Goal: Task Accomplishment & Management: Manage account settings

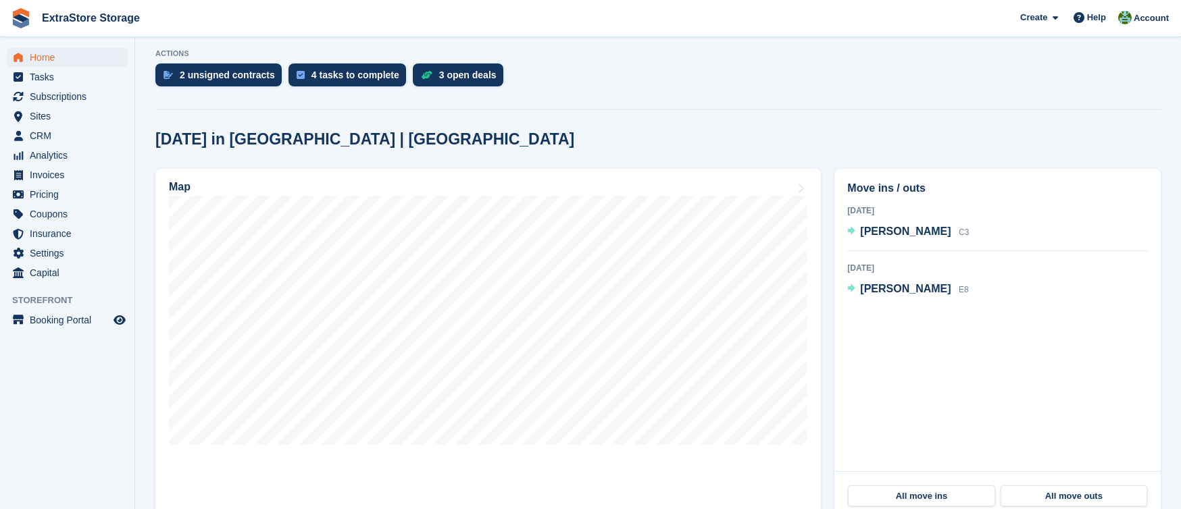
scroll to position [257, 0]
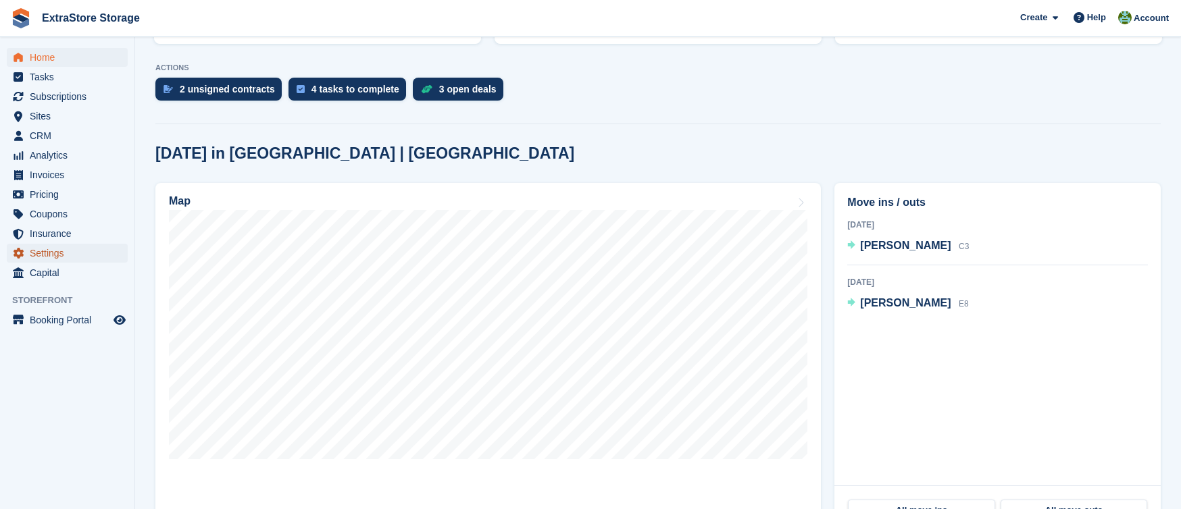
click at [50, 249] on span "Settings" at bounding box center [70, 253] width 81 height 19
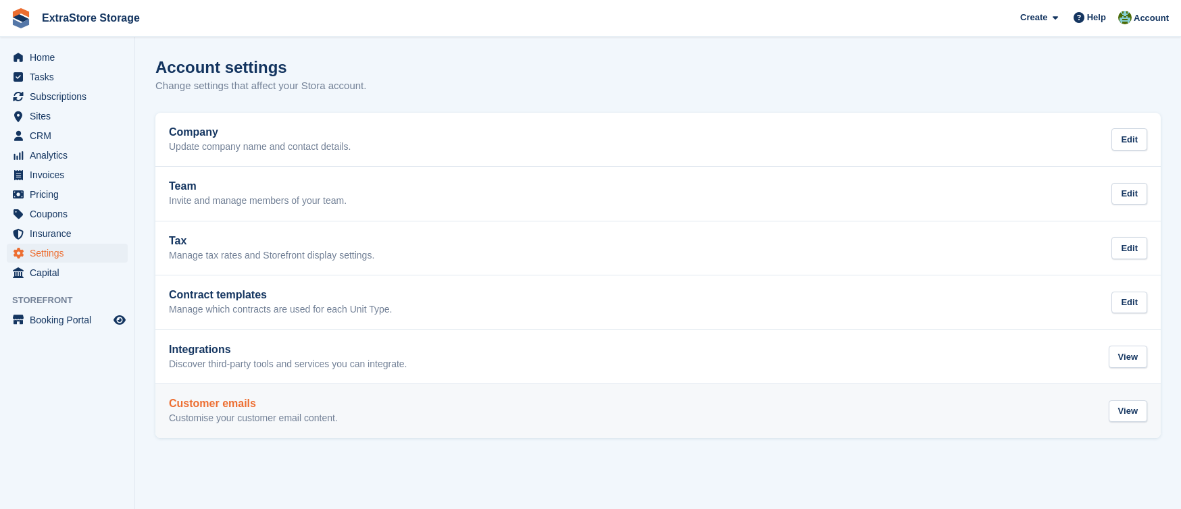
click at [371, 402] on div "Customer emails Customise your customer email content. View" at bounding box center [658, 411] width 978 height 27
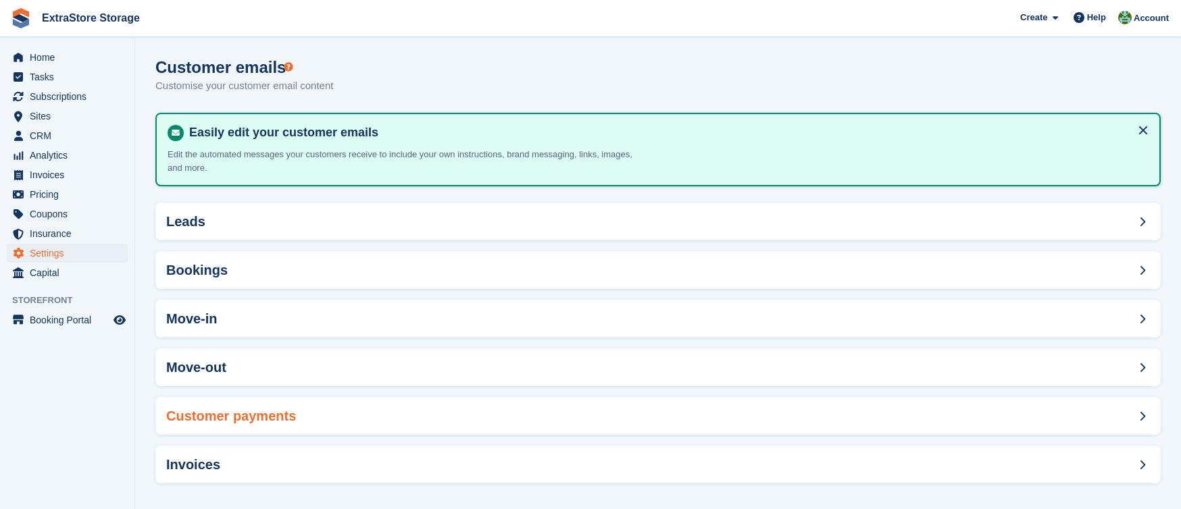
scroll to position [5, 0]
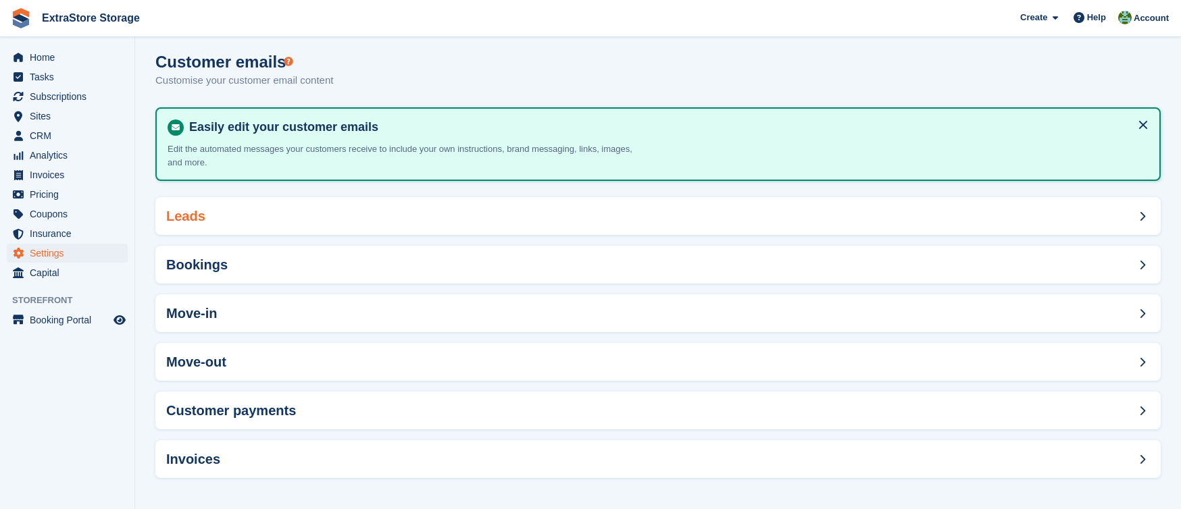
click at [390, 211] on div "Leads" at bounding box center [657, 216] width 1005 height 38
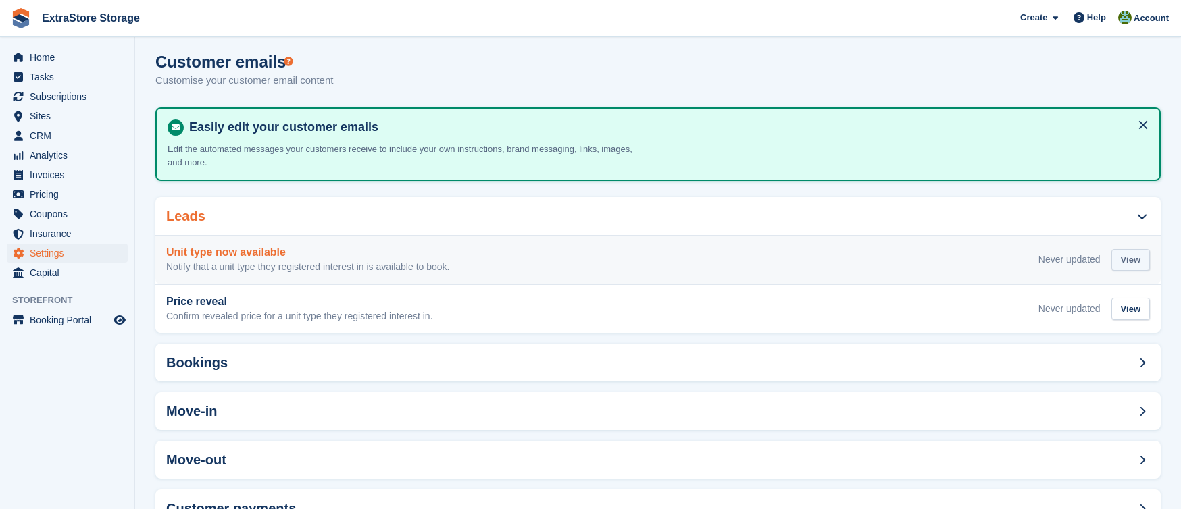
click at [1122, 260] on div "View" at bounding box center [1131, 260] width 39 height 22
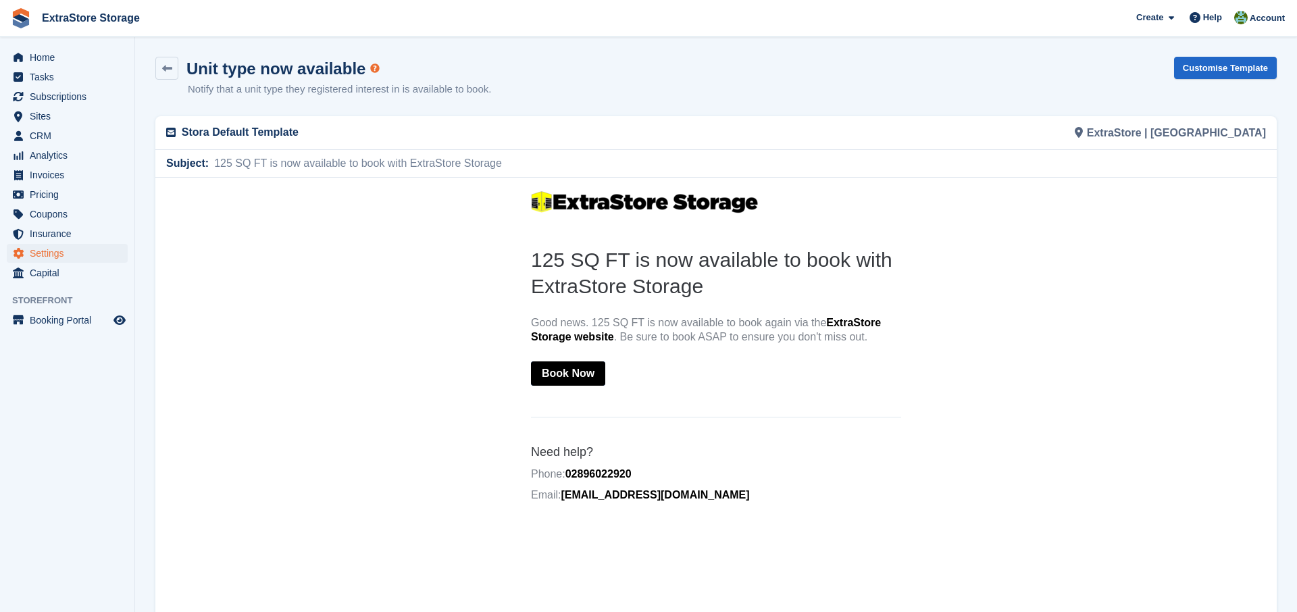
scroll to position [3, 0]
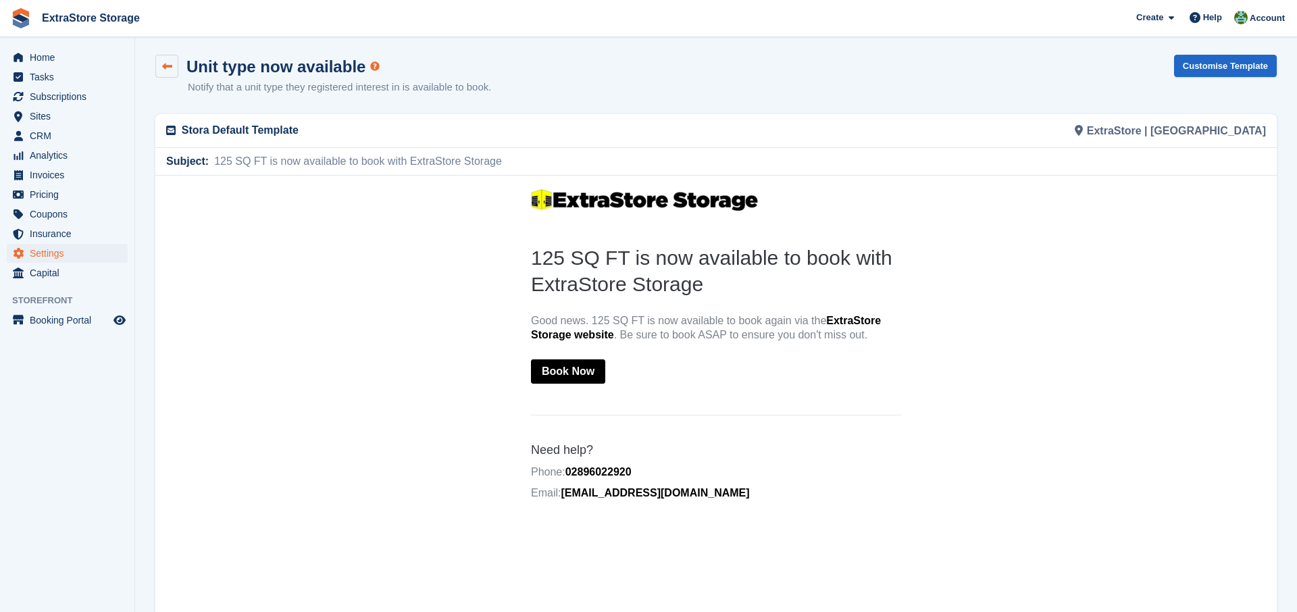
click at [174, 63] on link at bounding box center [166, 66] width 23 height 23
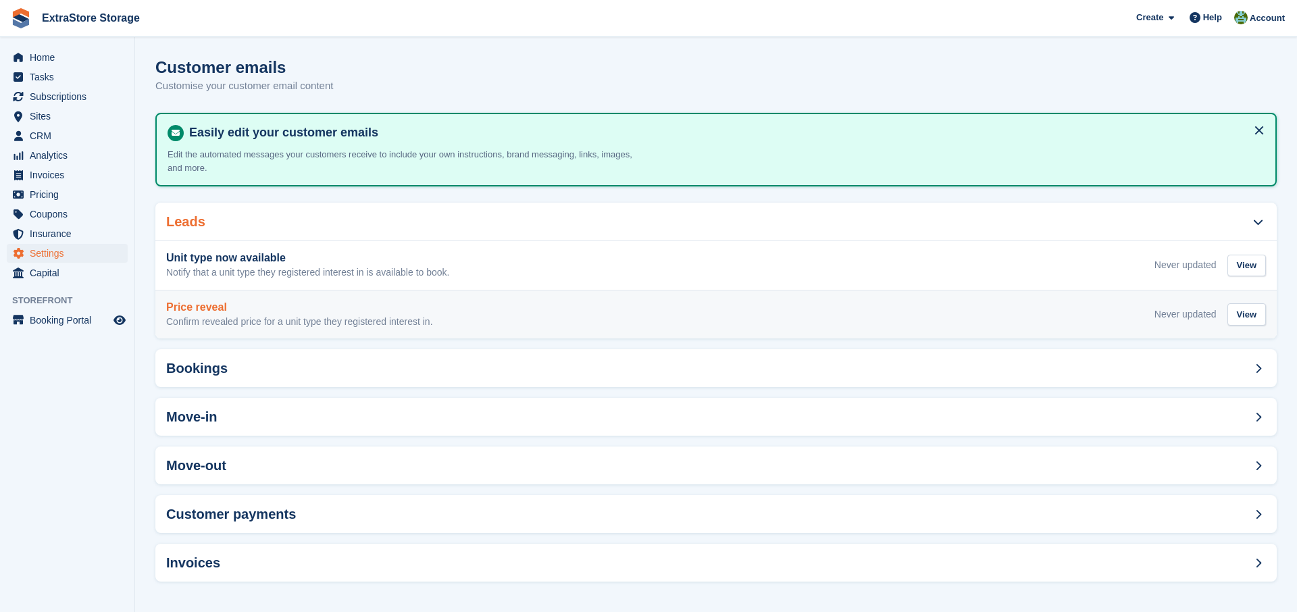
scroll to position [1, 0]
click at [339, 309] on h3 "Price reveal" at bounding box center [299, 307] width 267 height 12
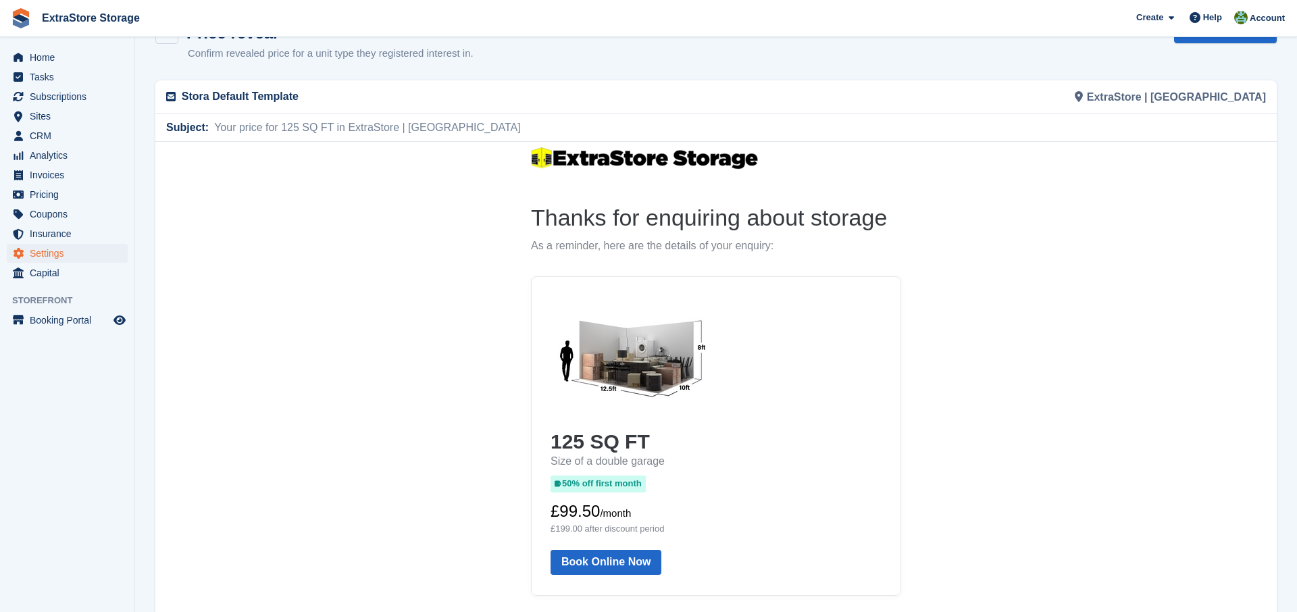
scroll to position [9, 0]
